Goal: Communication & Community: Participate in discussion

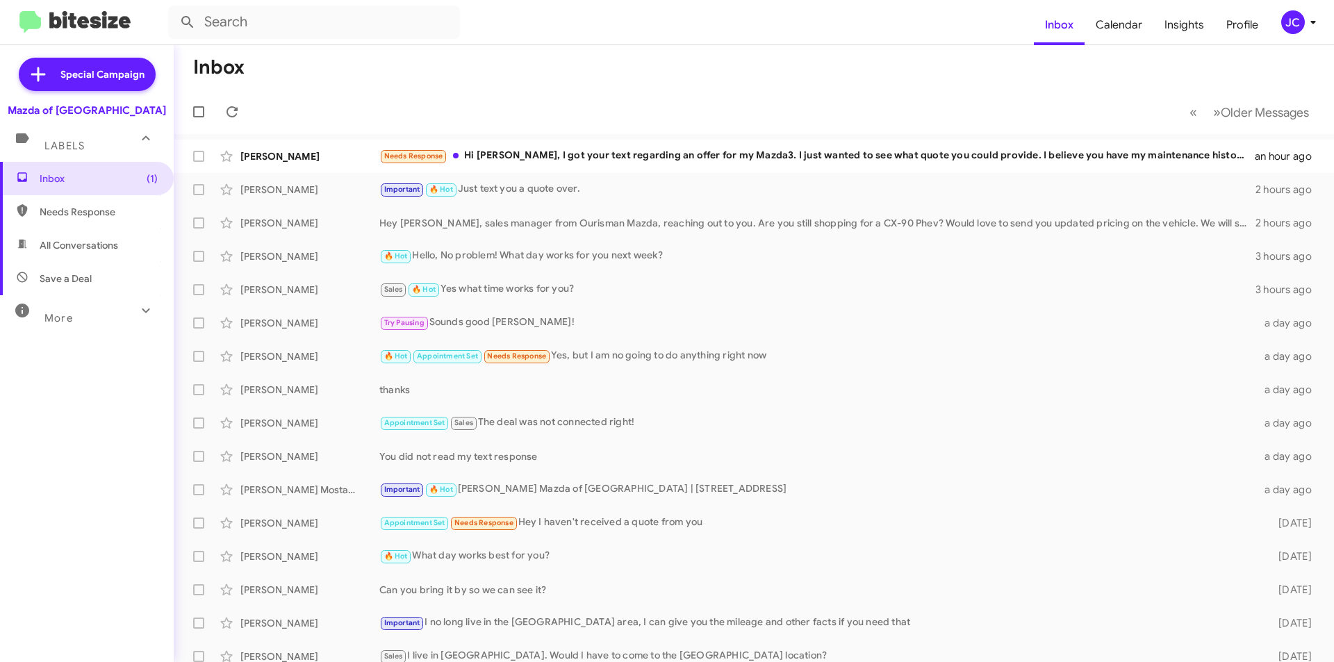
click at [1311, 20] on icon at bounding box center [1312, 22] width 17 height 17
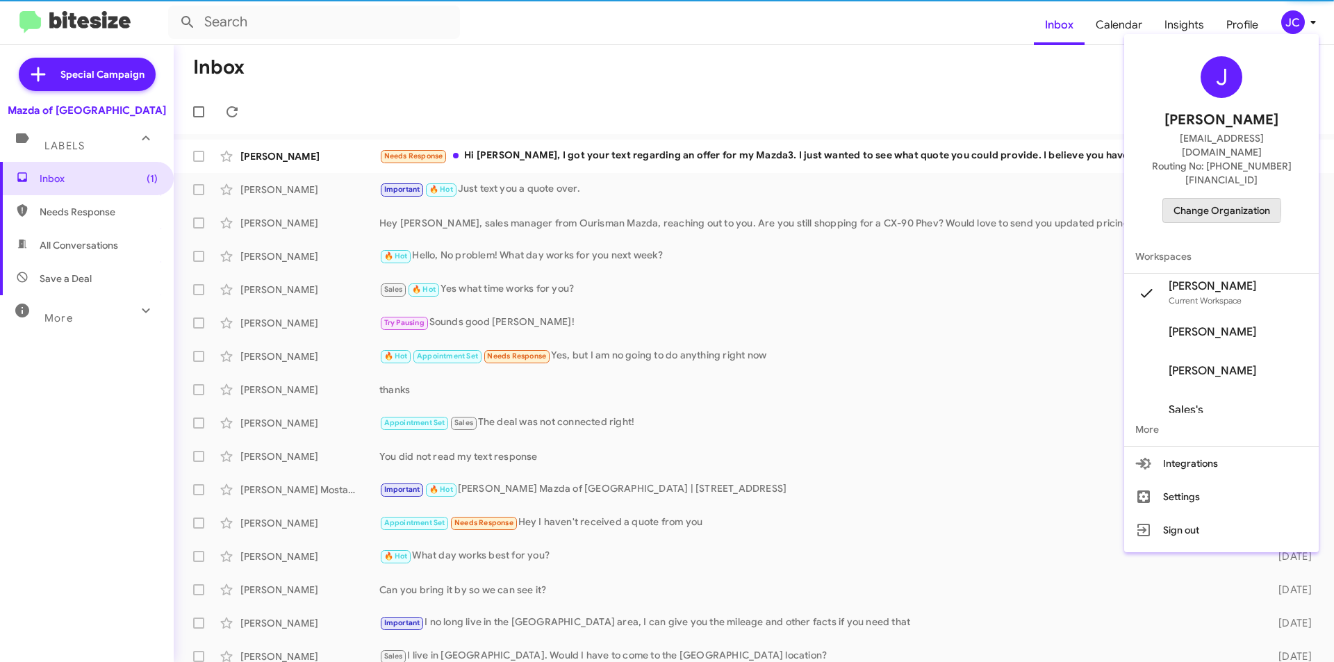
click at [1220, 199] on span "Change Organization" at bounding box center [1221, 211] width 97 height 24
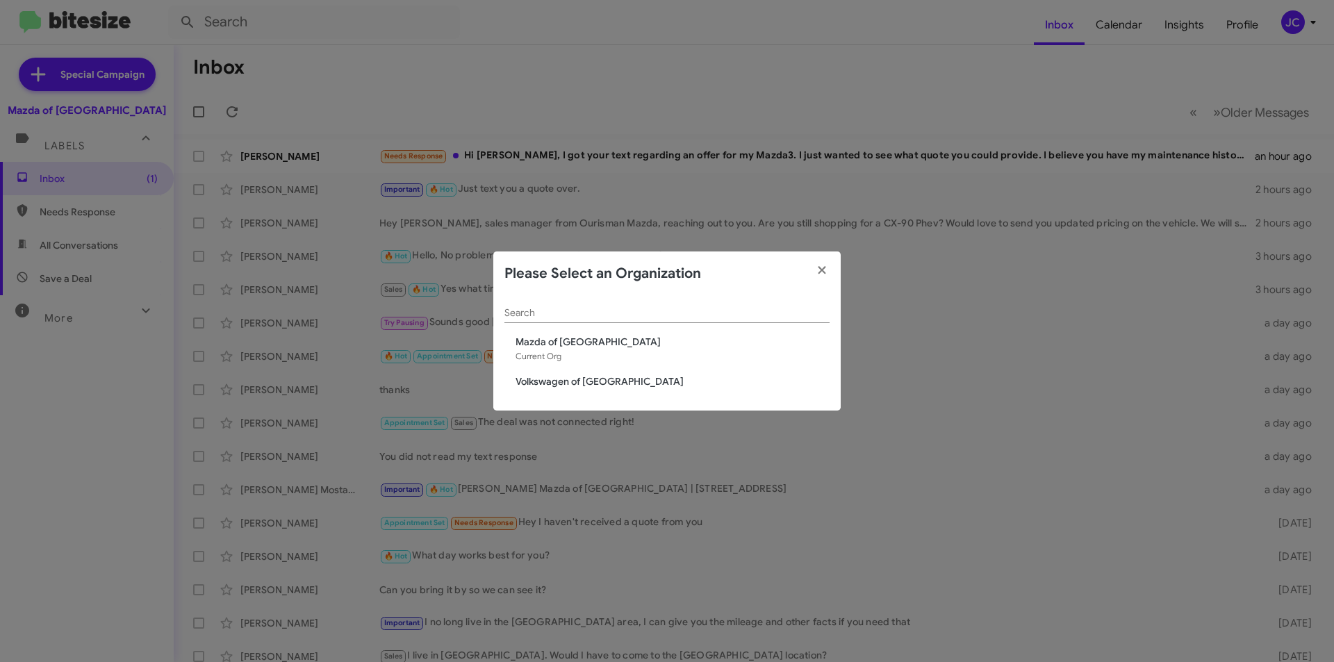
click at [618, 380] on span "Volkswagen of [GEOGRAPHIC_DATA]" at bounding box center [672, 381] width 314 height 14
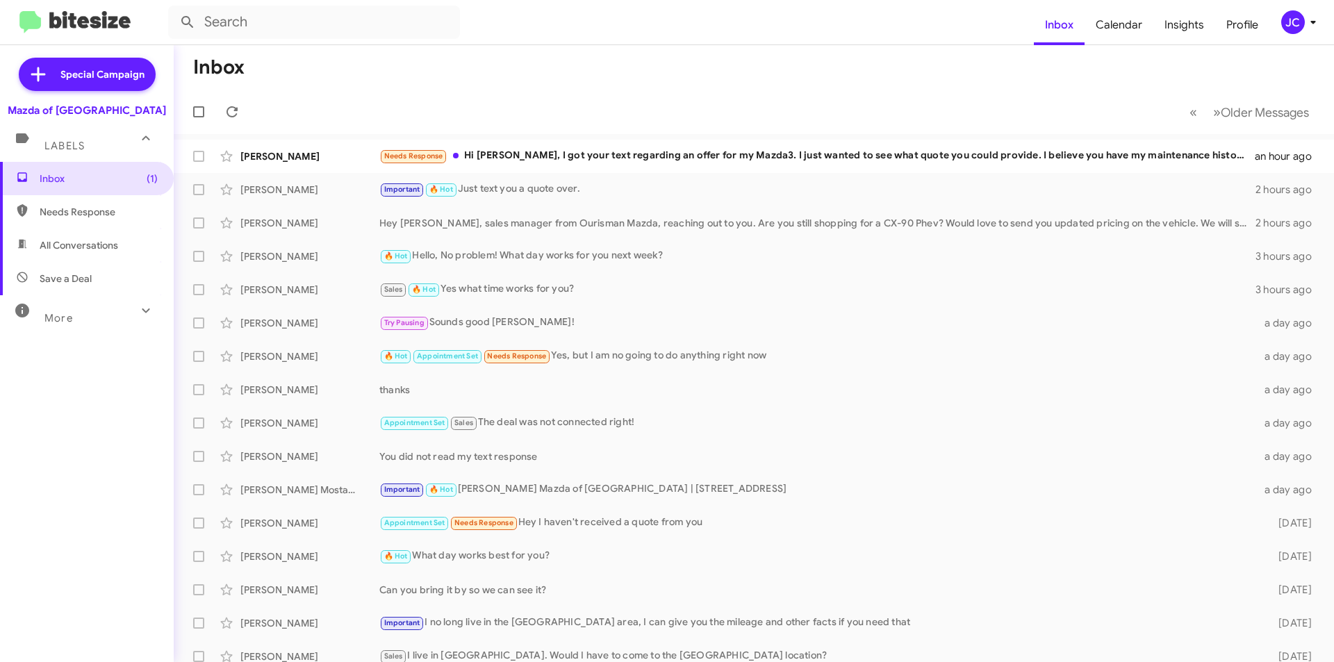
click at [1303, 23] on div "JC" at bounding box center [1293, 22] width 24 height 24
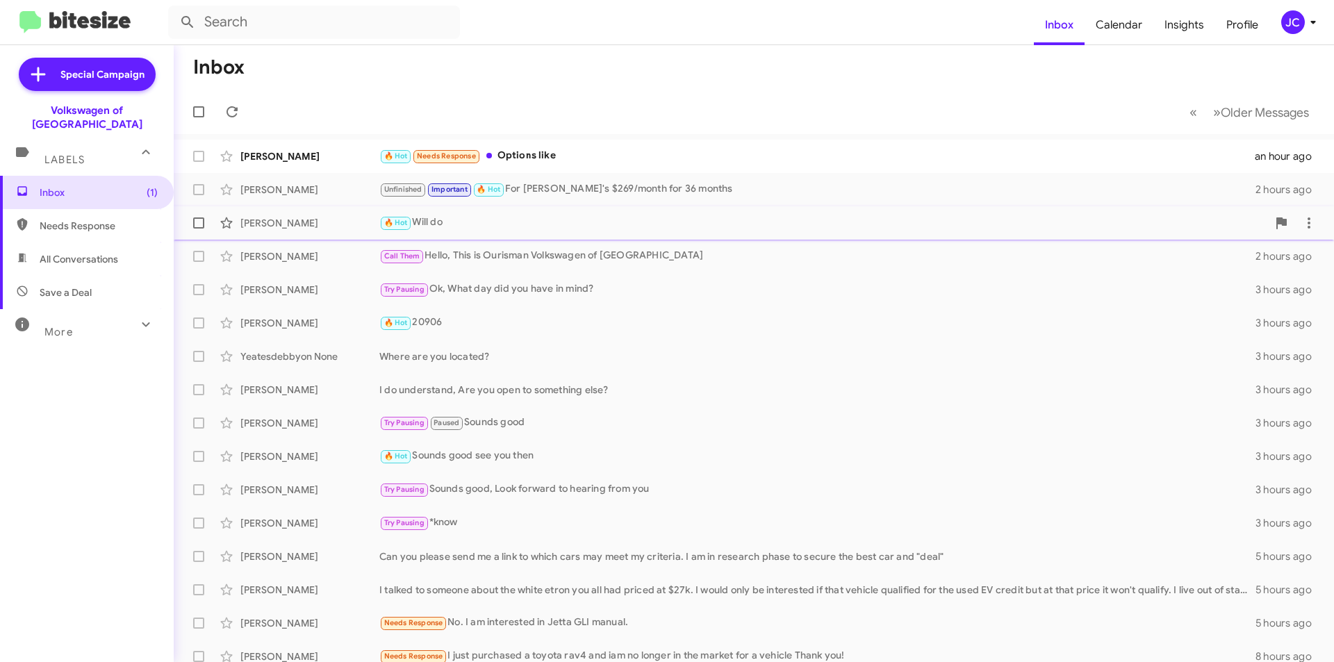
click at [521, 227] on div "🔥 Hot Will do" at bounding box center [823, 223] width 888 height 16
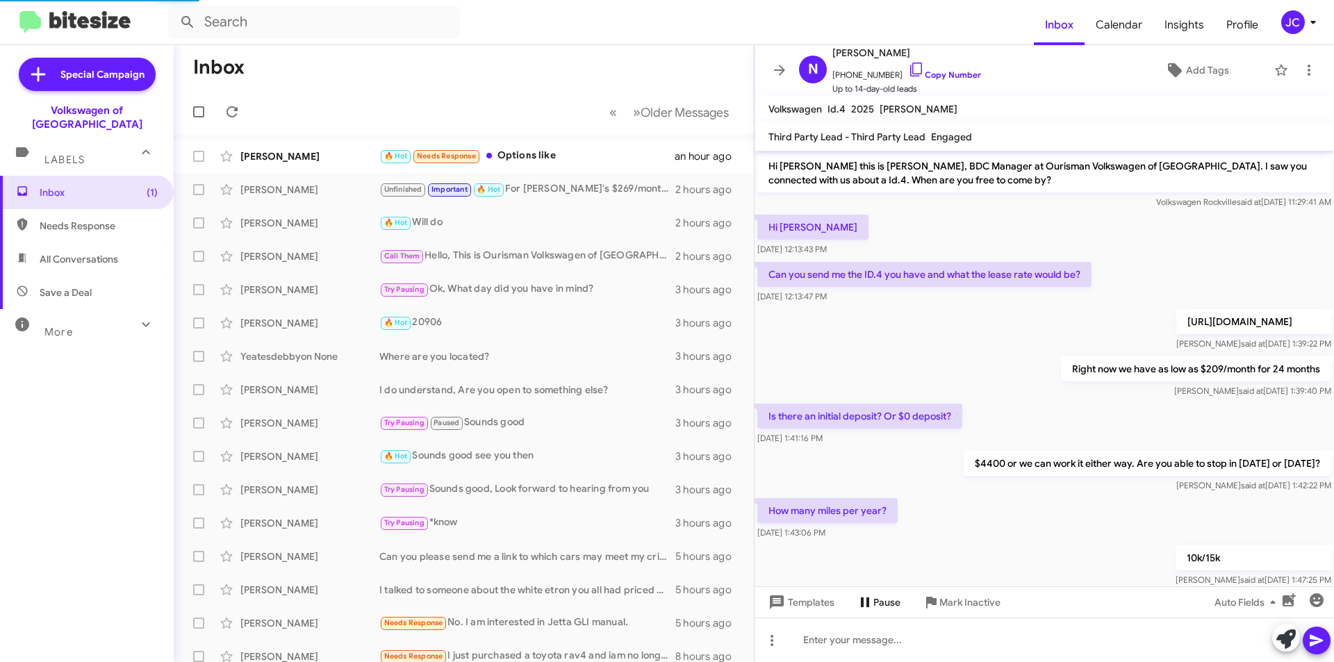
scroll to position [620, 0]
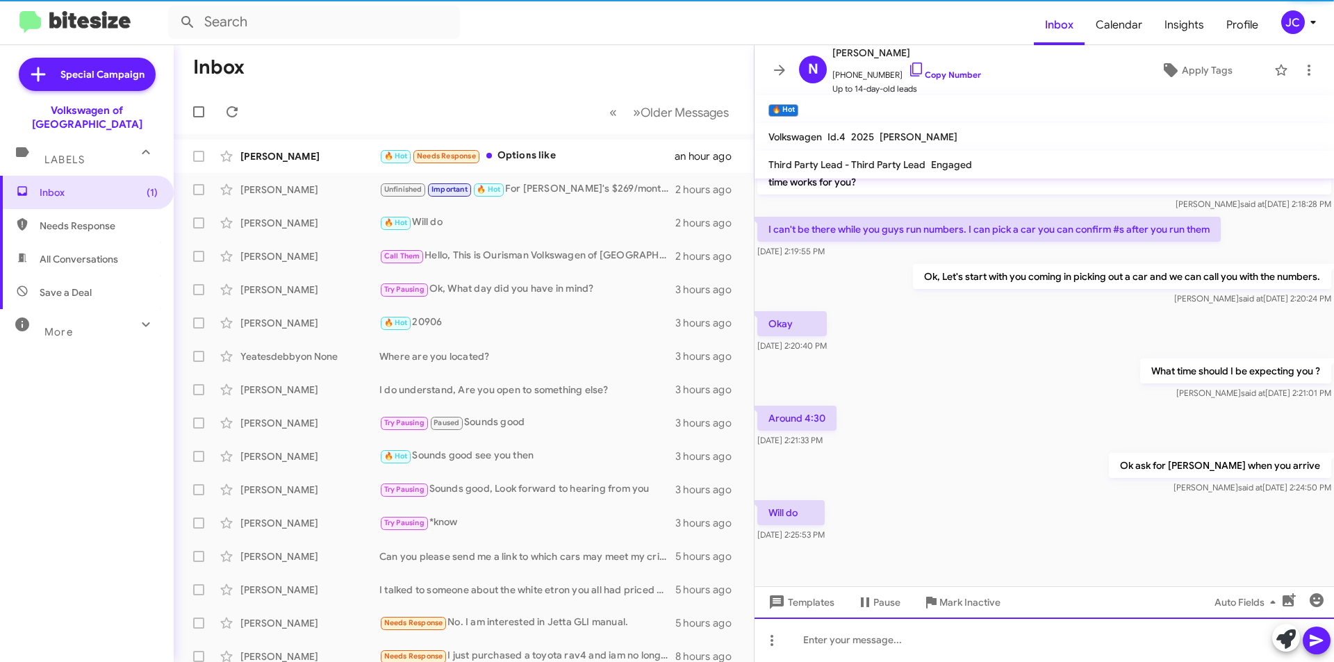
click at [899, 656] on div at bounding box center [1043, 640] width 579 height 44
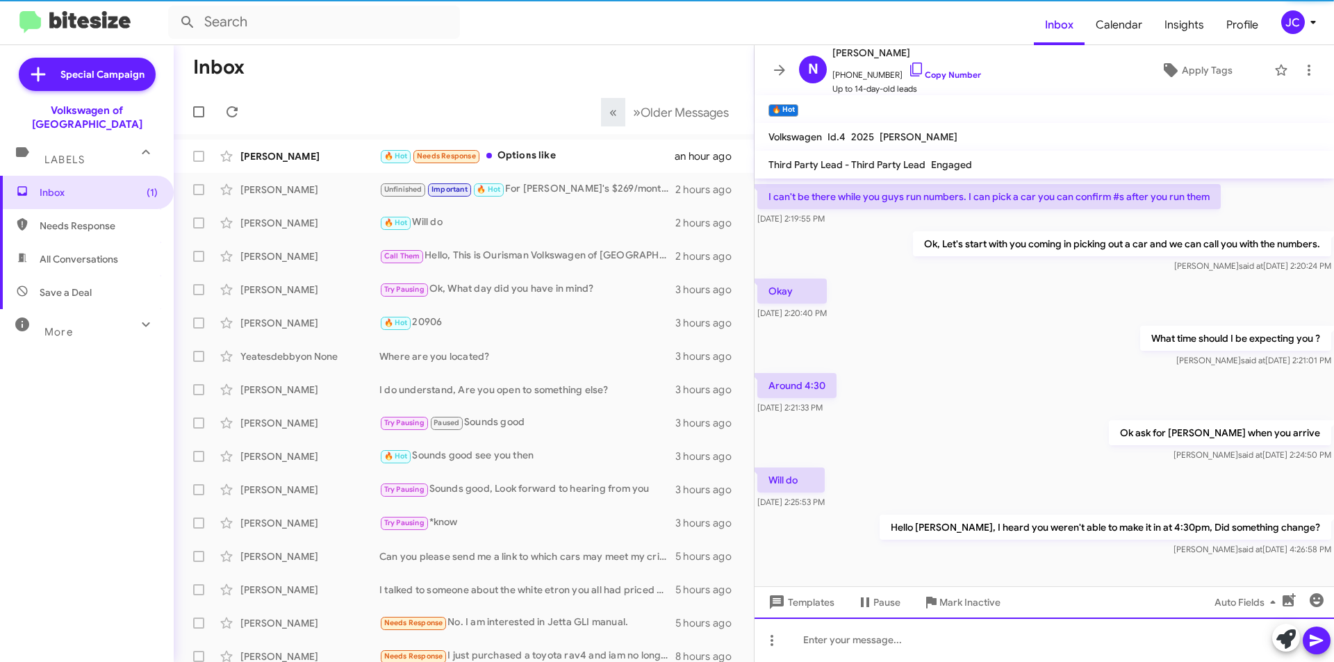
scroll to position [699, 0]
